Goal: Check status: Check status

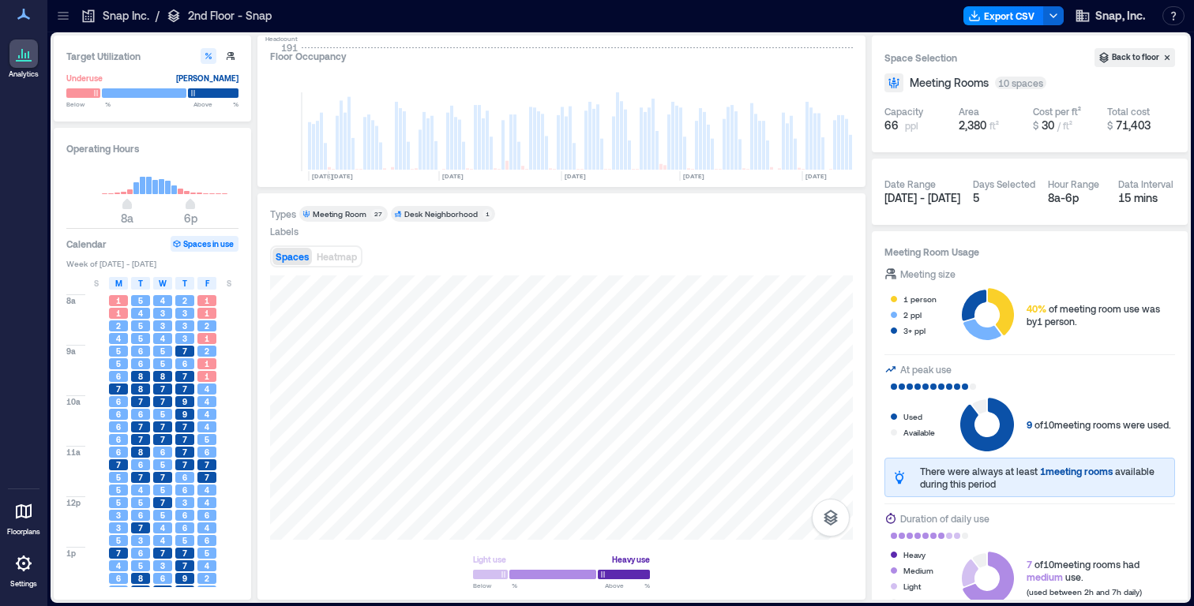
scroll to position [0, 320]
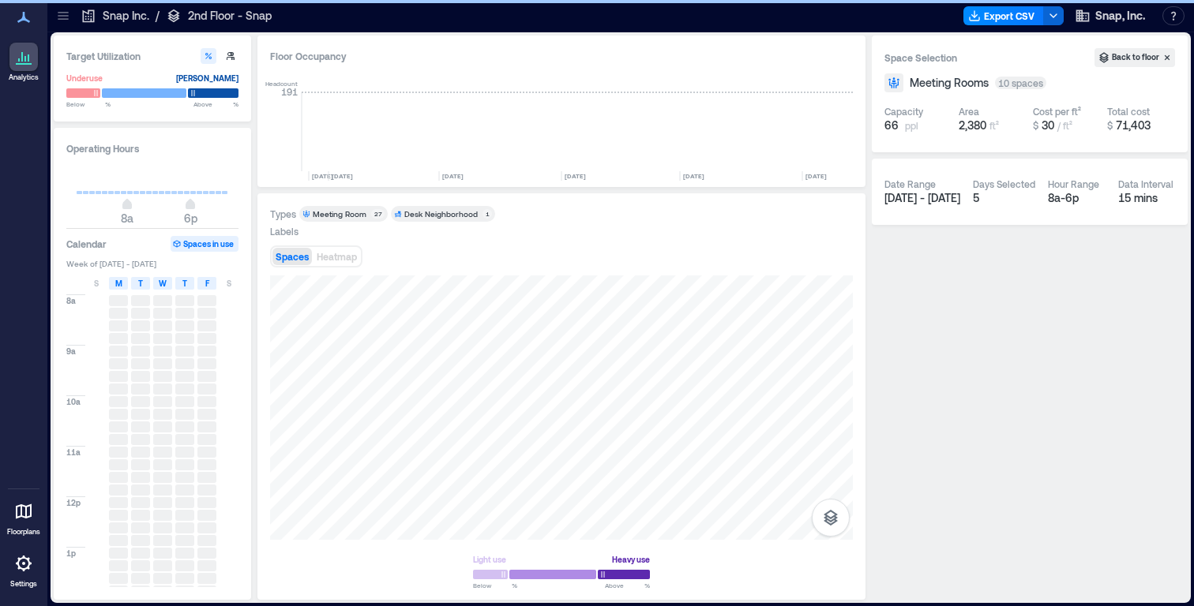
scroll to position [0, 324]
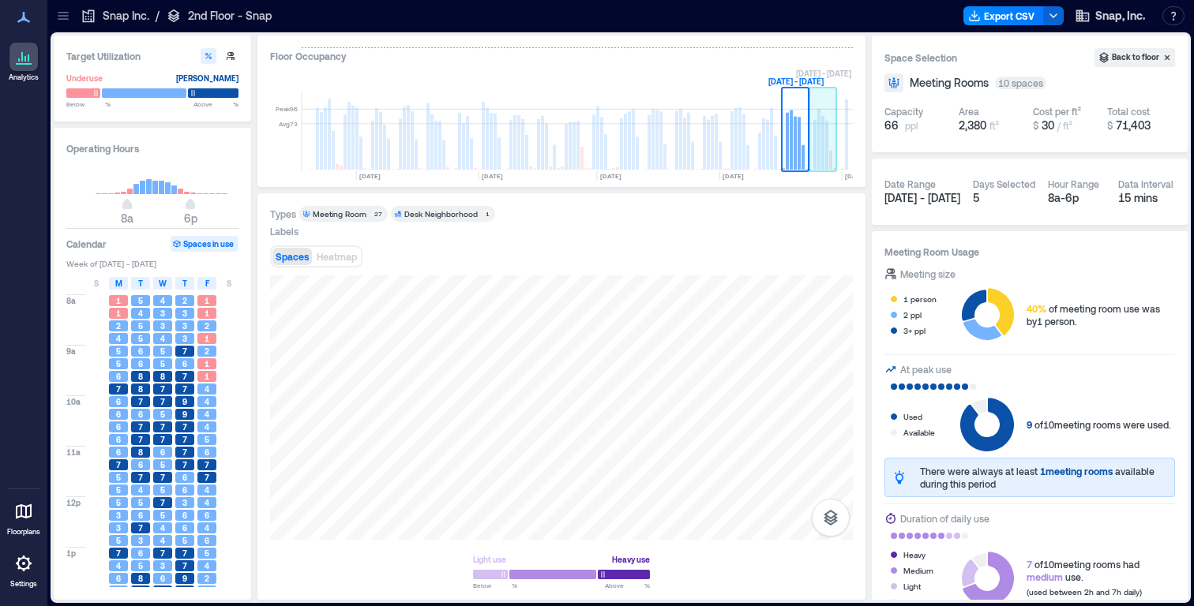
click at [827, 154] on rect at bounding box center [826, 145] width 3 height 49
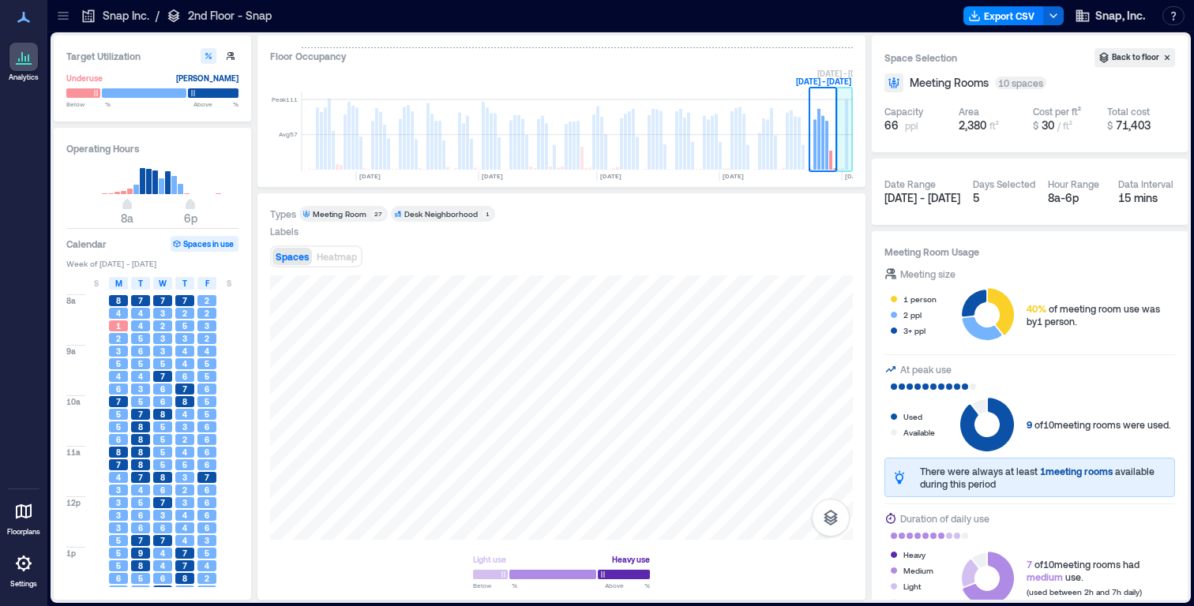
click at [842, 156] on rect at bounding box center [845, 131] width 16 height 79
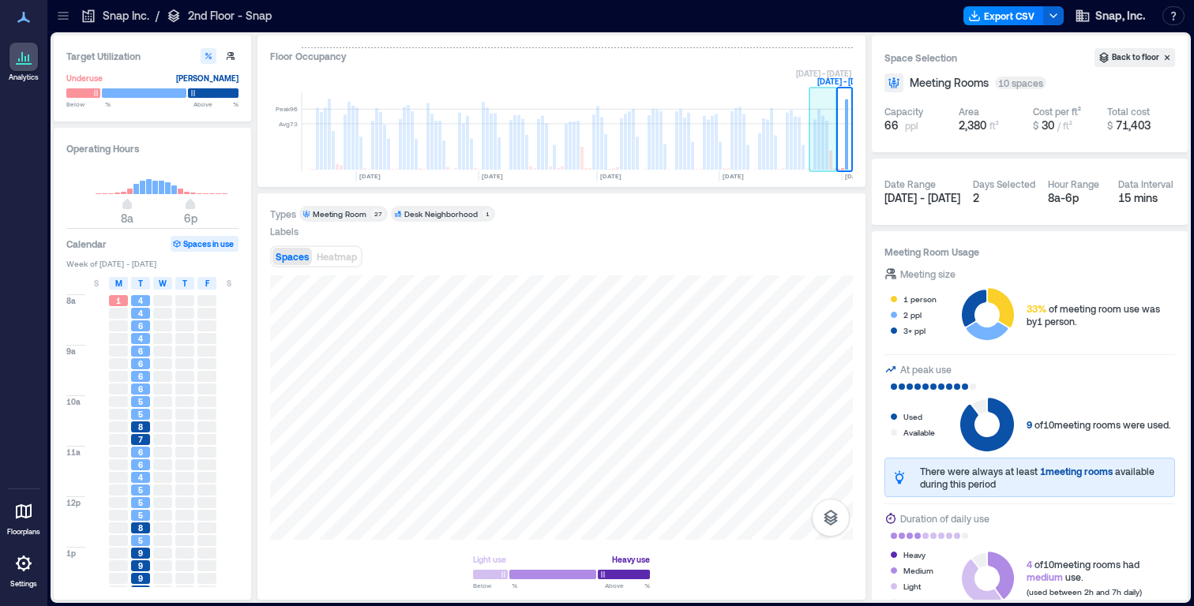
click at [827, 155] on rect at bounding box center [826, 145] width 3 height 49
